Goal: Navigation & Orientation: Find specific page/section

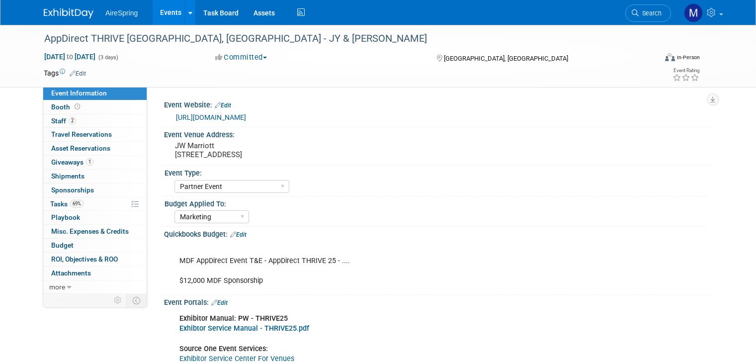
select select "Partner Event"
select select "Marketing"
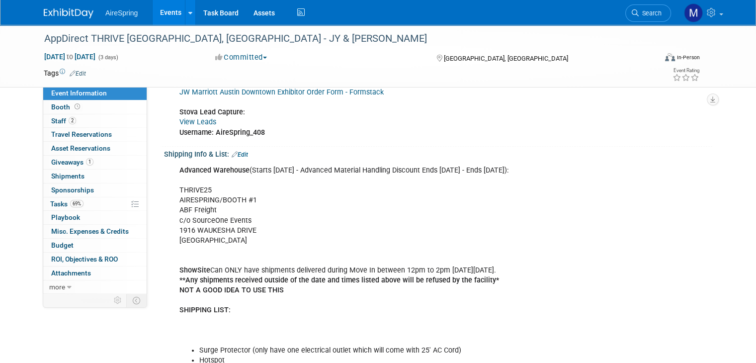
click at [154, 11] on link "Events" at bounding box center [171, 12] width 36 height 25
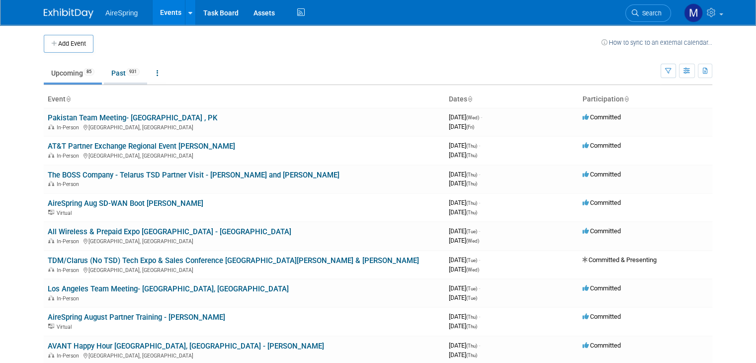
click at [118, 70] on link "Past 931" at bounding box center [125, 73] width 43 height 19
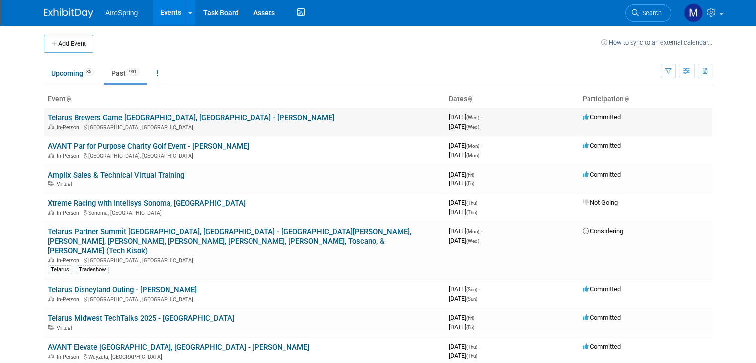
click at [100, 121] on link "Telarus Brewers Game Milwaukee, WI - Curtin" at bounding box center [191, 117] width 286 height 9
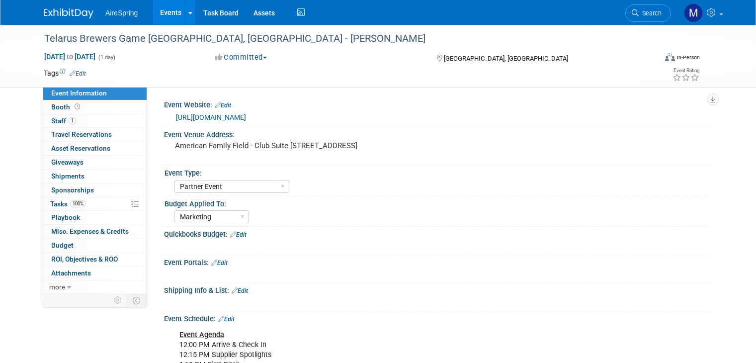
select select "Partner Event"
select select "Marketing"
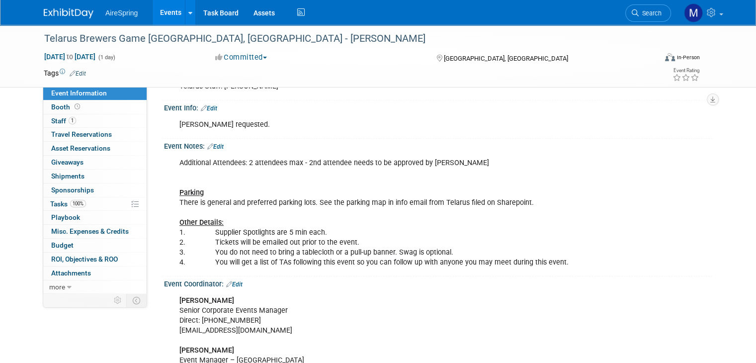
scroll to position [423, 0]
